Goal: Information Seeking & Learning: Learn about a topic

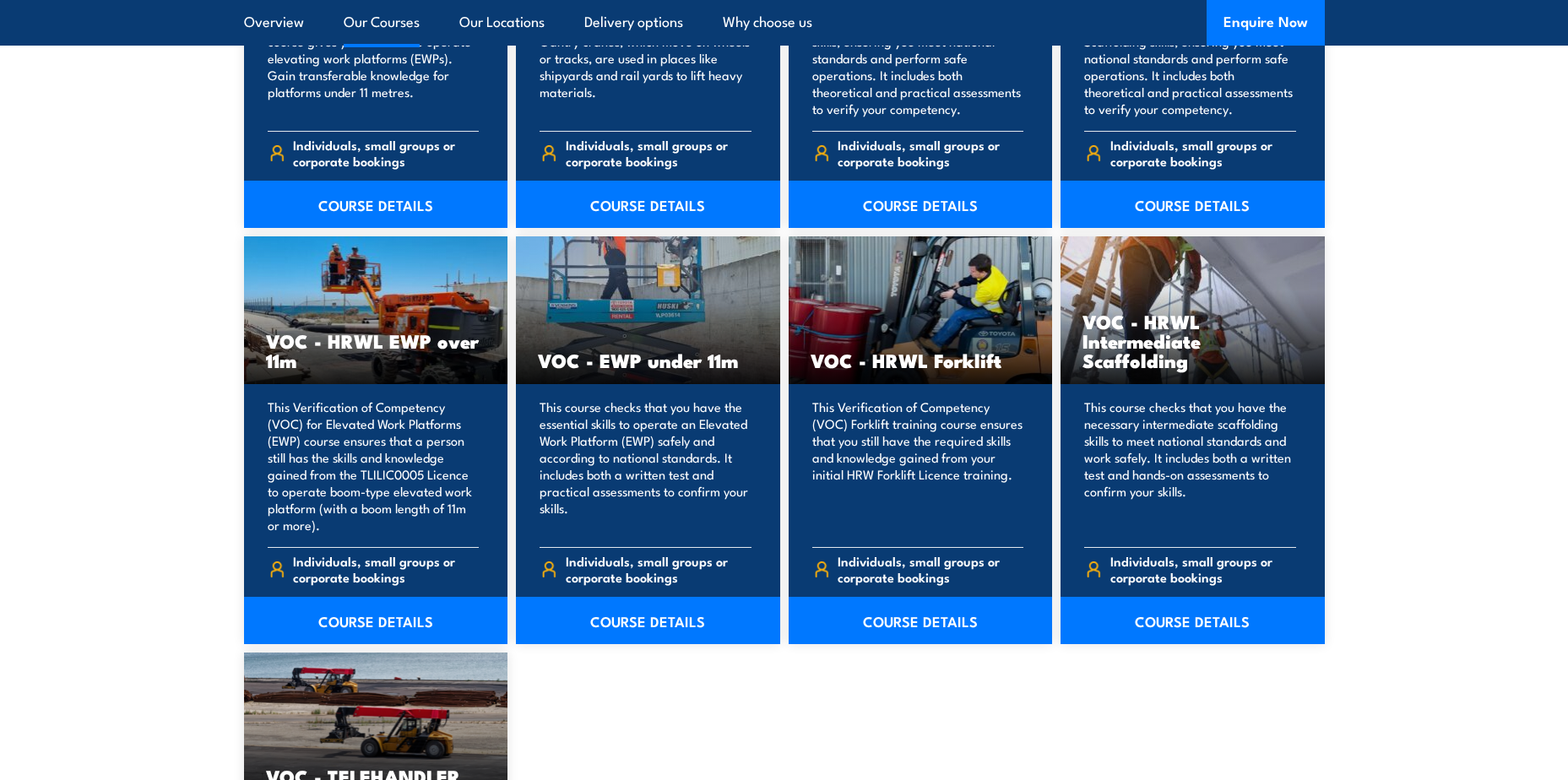
scroll to position [2027, 0]
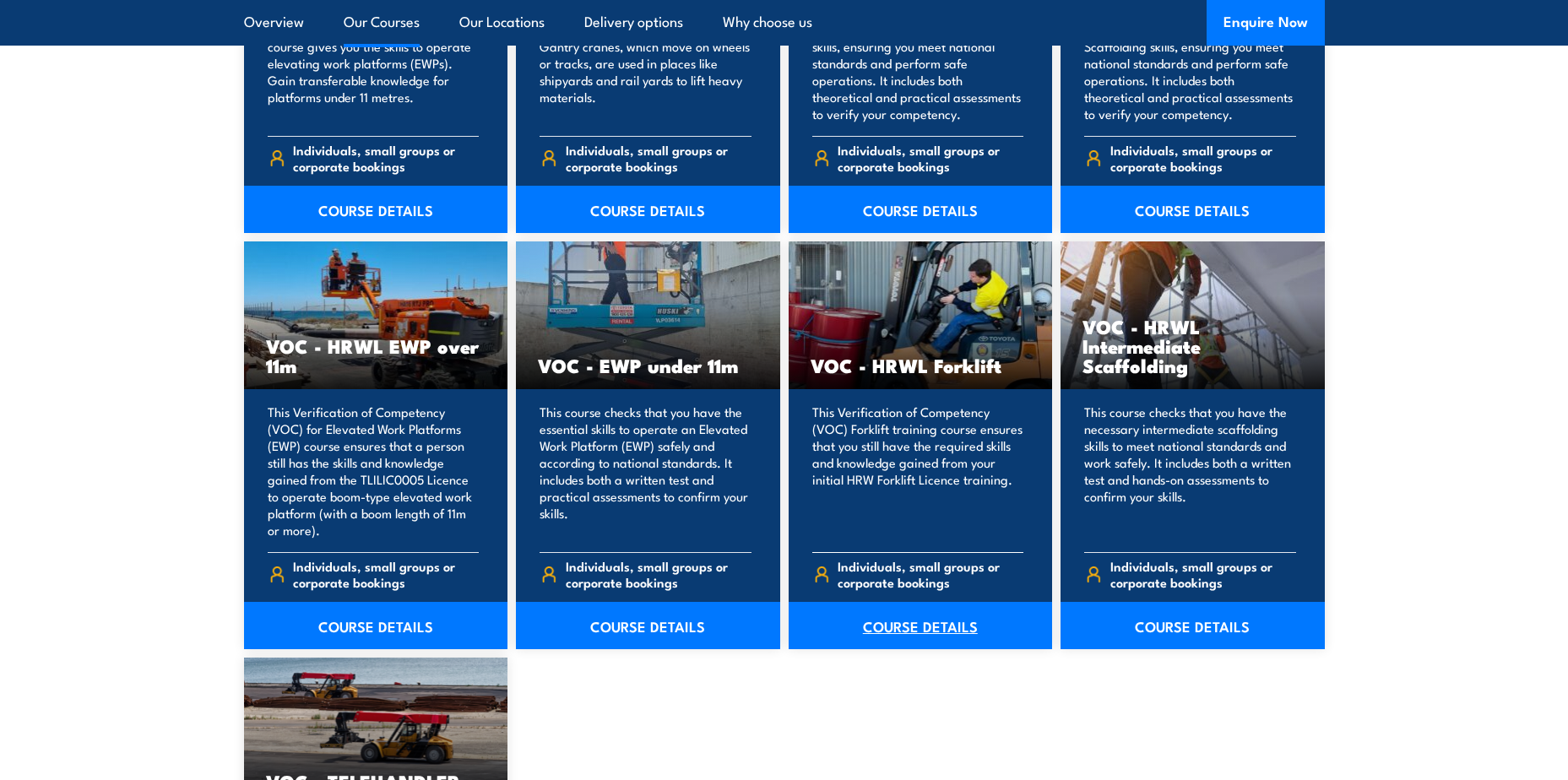
click at [915, 627] on link "COURSE DETAILS" at bounding box center [921, 625] width 264 height 47
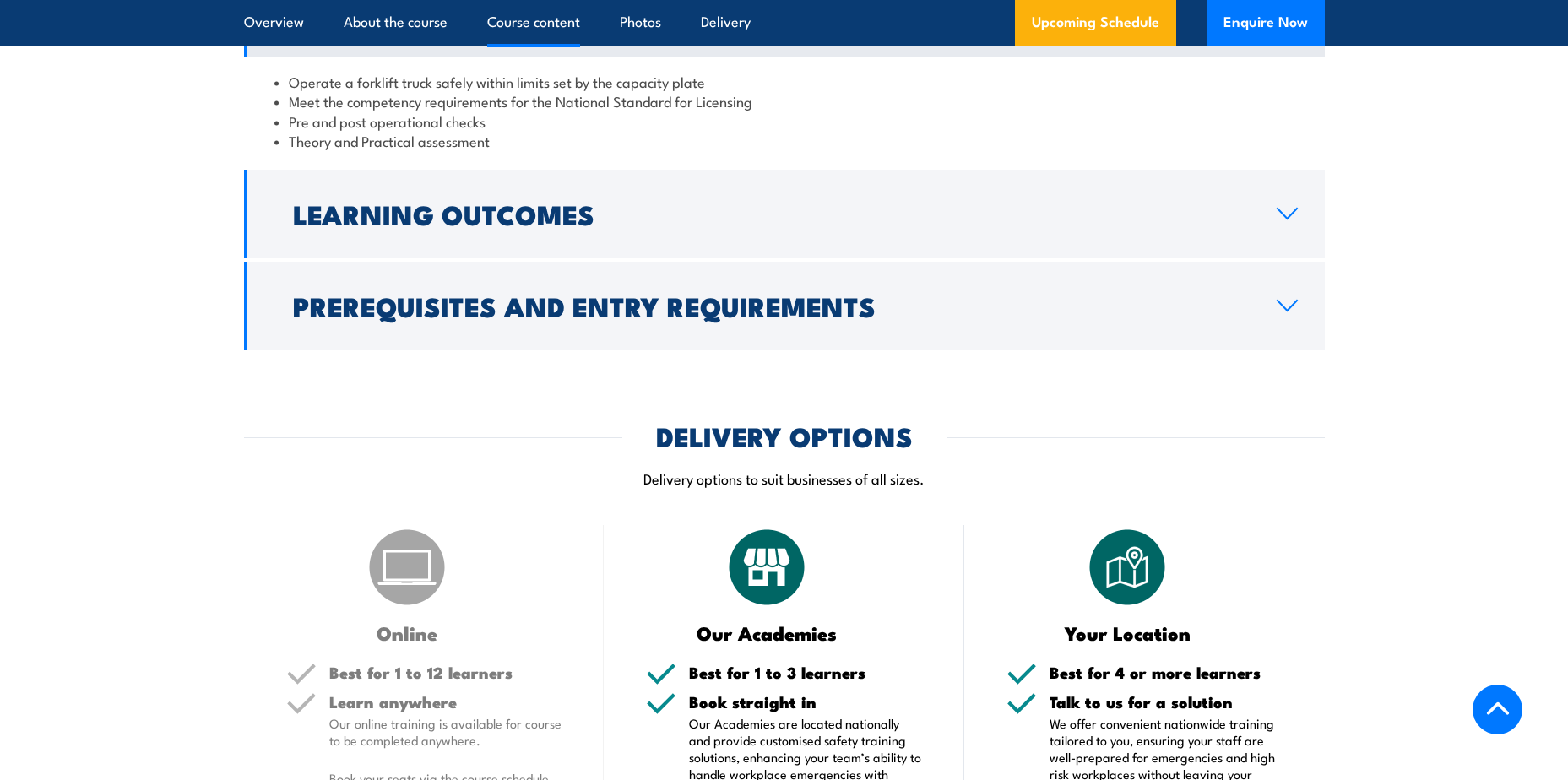
scroll to position [1520, 0]
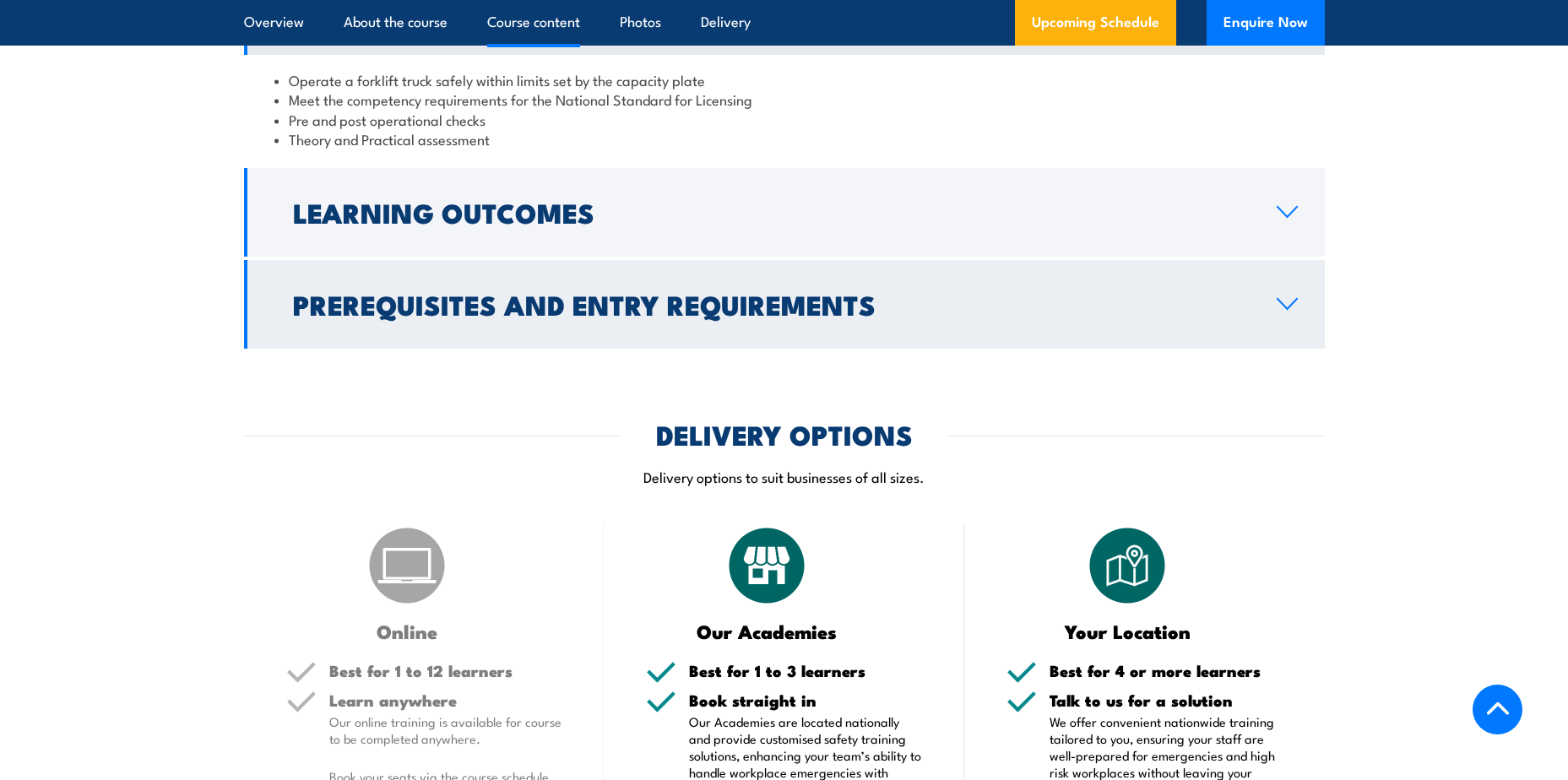
click at [1190, 288] on link "Prerequisites and Entry Requirements" at bounding box center [784, 305] width 1081 height 89
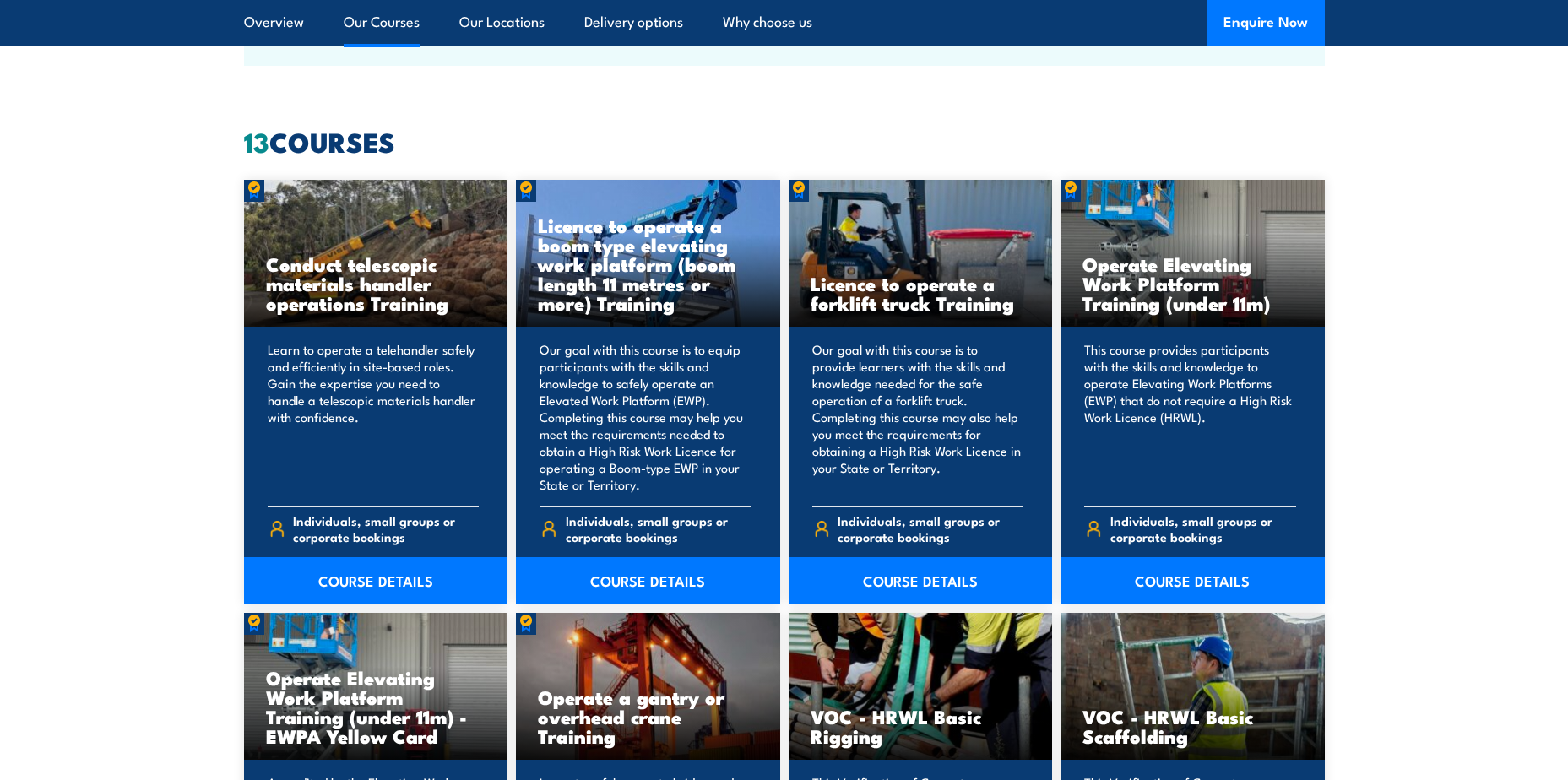
scroll to position [1351, 0]
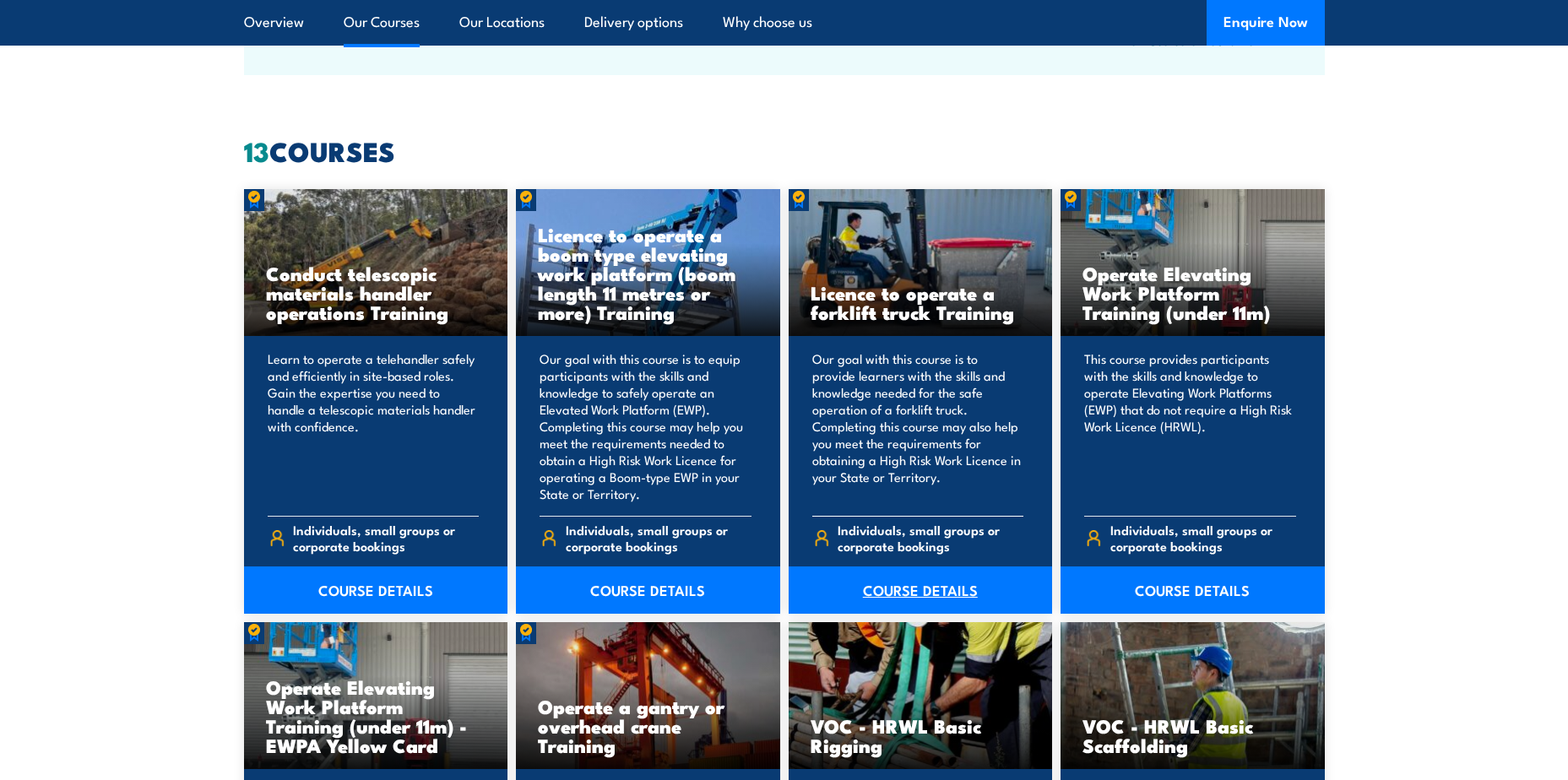
click at [915, 592] on link "COURSE DETAILS" at bounding box center [921, 590] width 264 height 47
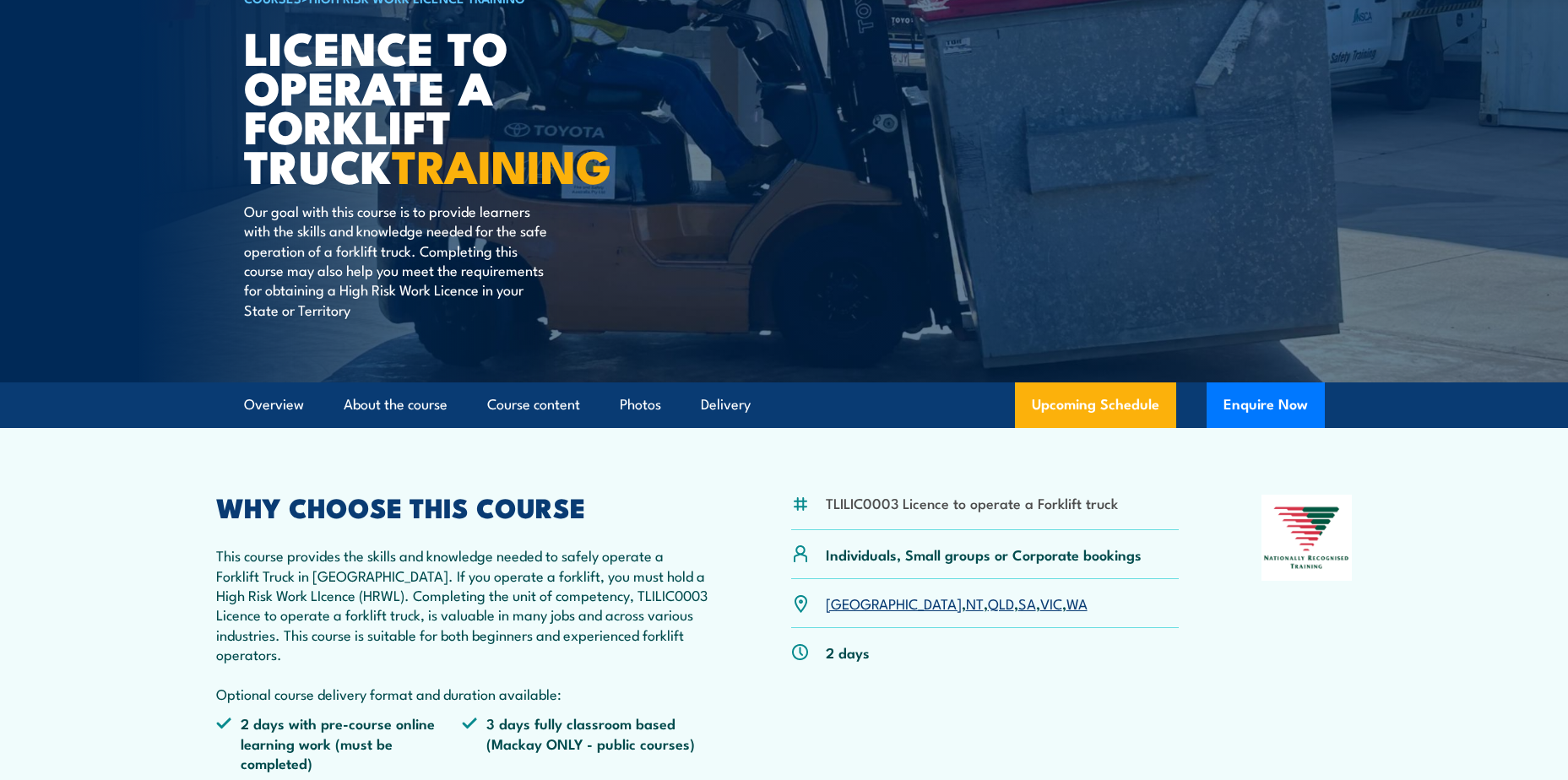
scroll to position [253, 0]
